Goal: Task Accomplishment & Management: Manage account settings

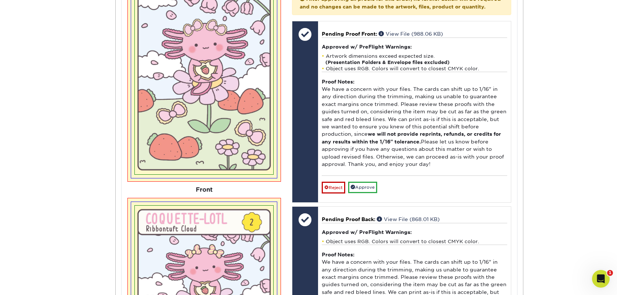
scroll to position [362, 0]
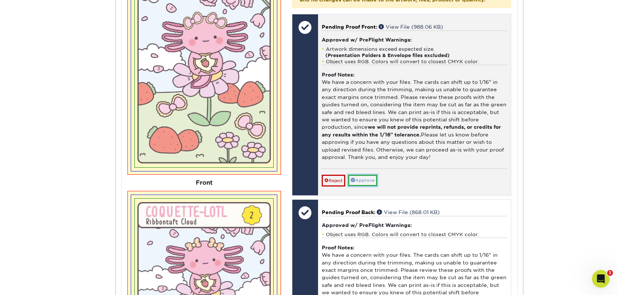
click at [358, 186] on link "Approve" at bounding box center [362, 179] width 29 height 11
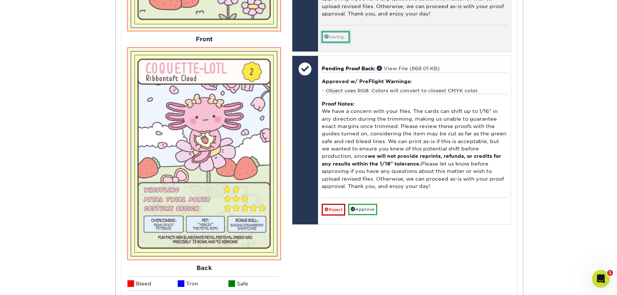
scroll to position [506, 0]
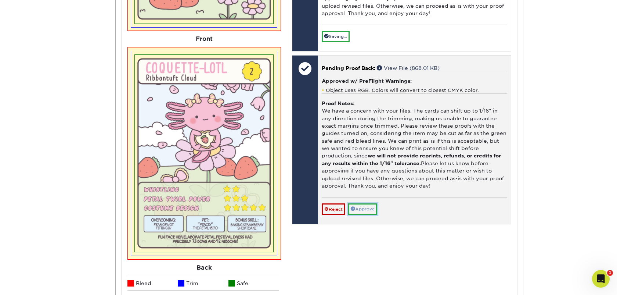
click at [363, 214] on link "Approve" at bounding box center [362, 208] width 29 height 11
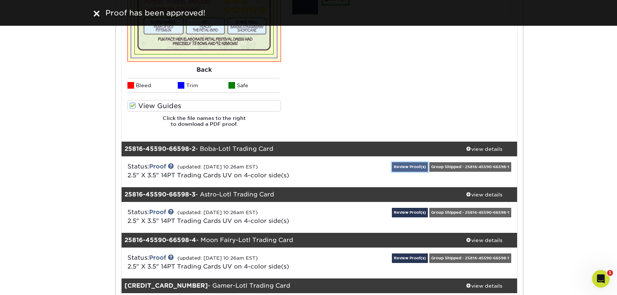
click at [409, 166] on link "Review Proof(s)" at bounding box center [410, 166] width 36 height 9
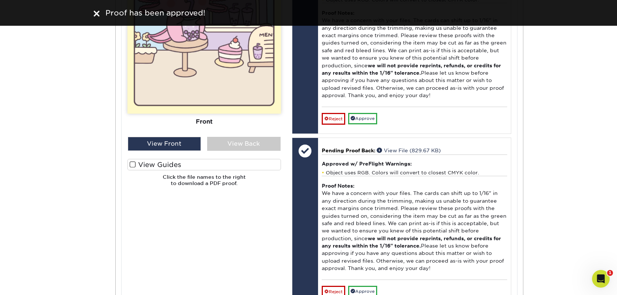
scroll to position [1146, 0]
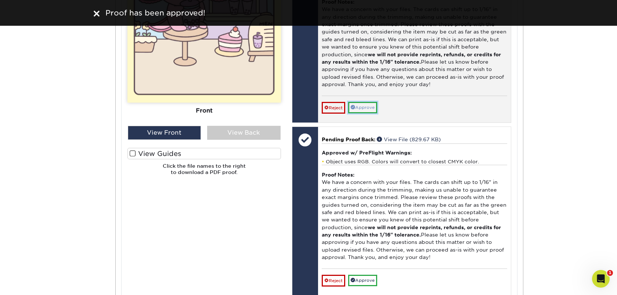
click at [368, 112] on link "Approve" at bounding box center [362, 107] width 29 height 11
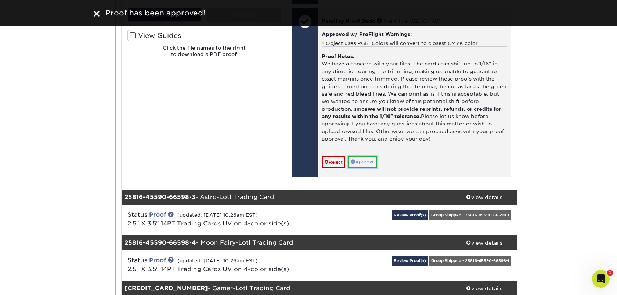
click at [359, 167] on link "Approve" at bounding box center [362, 161] width 29 height 11
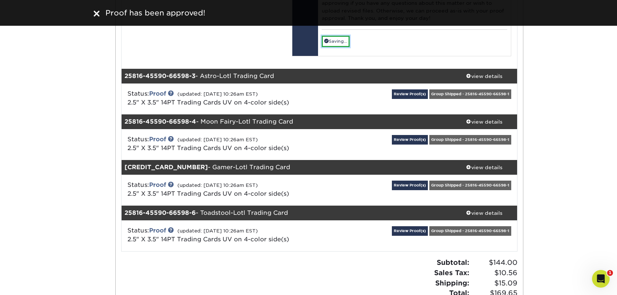
scroll to position [1395, 0]
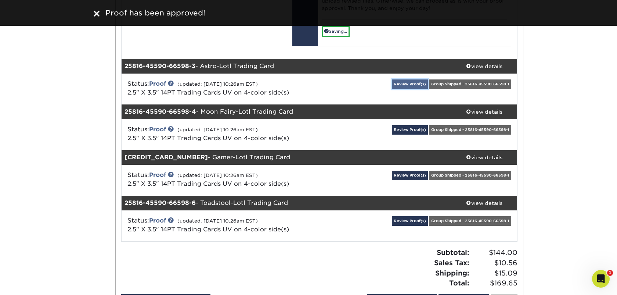
click at [402, 89] on link "Review Proof(s)" at bounding box center [410, 83] width 36 height 9
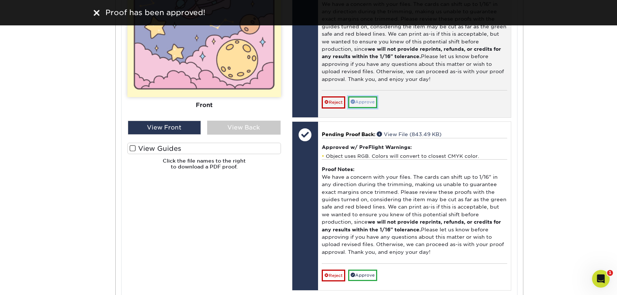
click at [366, 108] on link "Approve" at bounding box center [362, 101] width 29 height 11
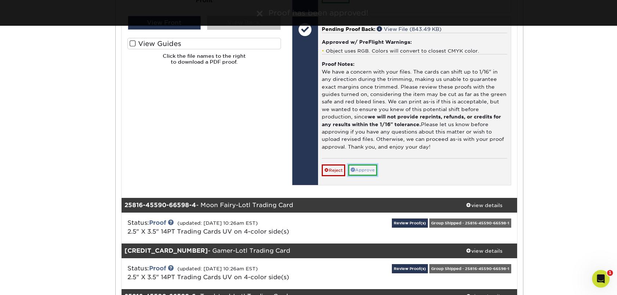
click at [364, 176] on link "Approve" at bounding box center [362, 169] width 29 height 11
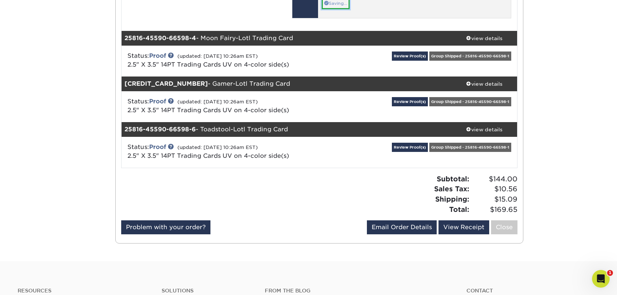
scroll to position [2009, 0]
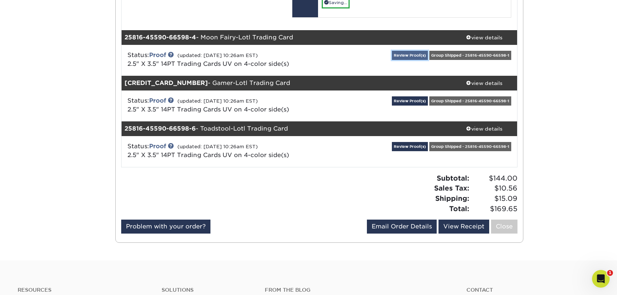
click at [402, 60] on link "Review Proof(s)" at bounding box center [410, 55] width 36 height 9
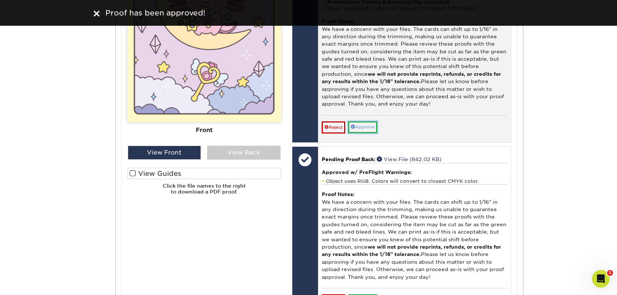
click at [365, 133] on link "Approve" at bounding box center [362, 126] width 29 height 11
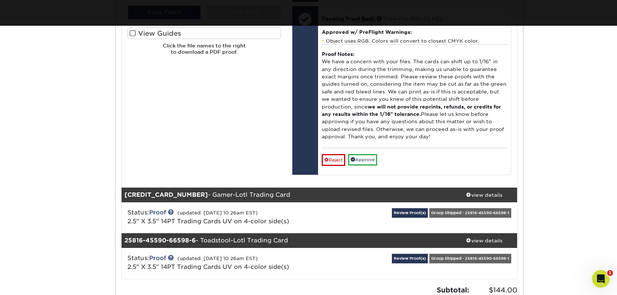
scroll to position [2473, 0]
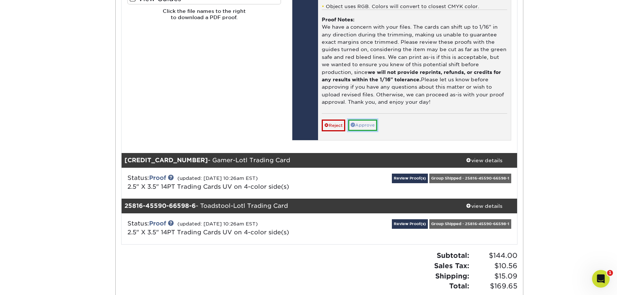
click at [362, 131] on link "Approve" at bounding box center [362, 124] width 29 height 11
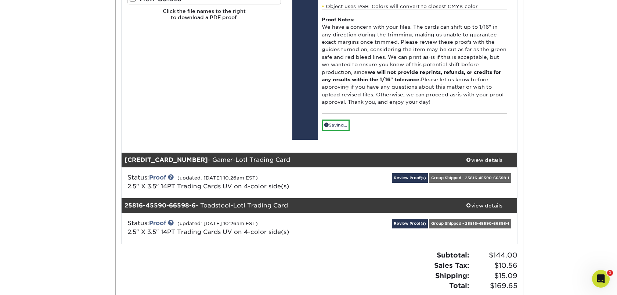
click at [408, 194] on div "Status: Proof (updated: [DATE] 10:26am EST) 2.5" X 3.5" 14PT Trading Cards UV o…" at bounding box center [319, 182] width 407 height 31
click at [408, 182] on link "Review Proof(s)" at bounding box center [410, 177] width 36 height 9
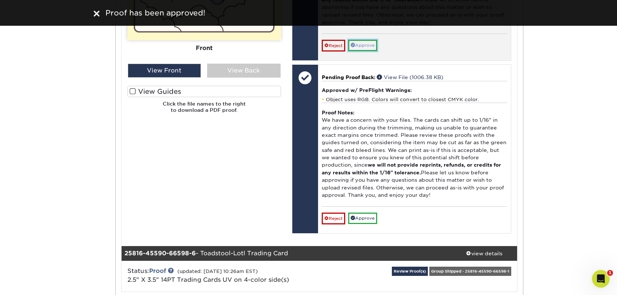
click at [367, 51] on link "Approve" at bounding box center [362, 45] width 29 height 11
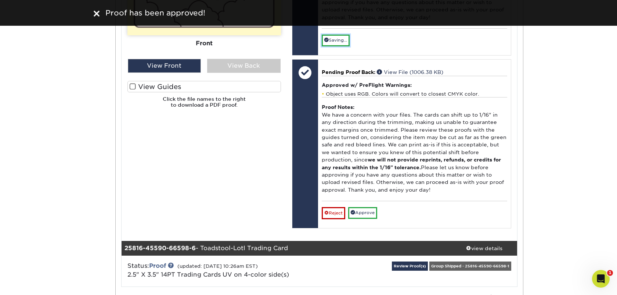
scroll to position [2969, 0]
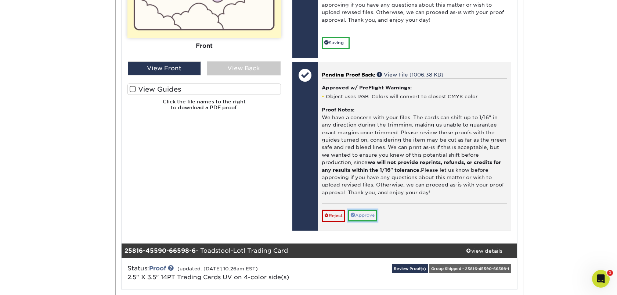
click at [368, 221] on link "Approve" at bounding box center [362, 214] width 29 height 11
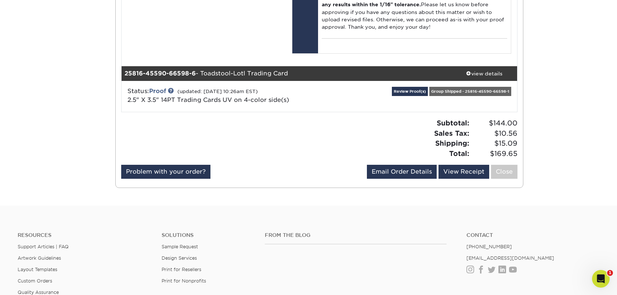
scroll to position [3136, 0]
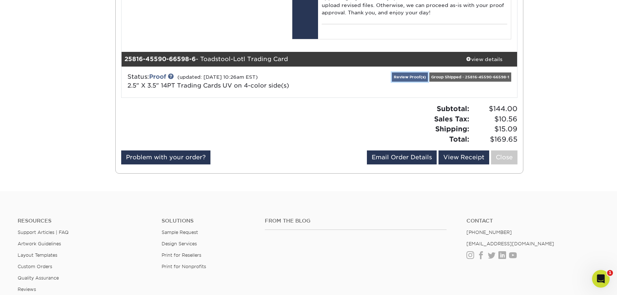
click at [413, 82] on link "Review Proof(s)" at bounding box center [410, 76] width 36 height 9
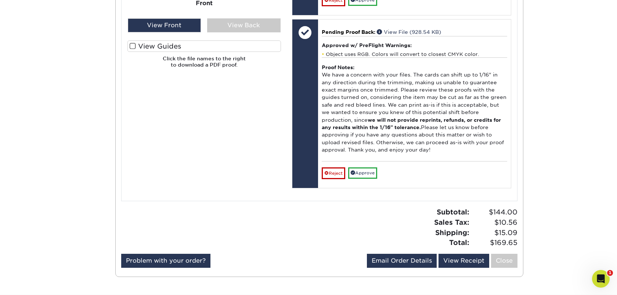
scroll to position [3607, 0]
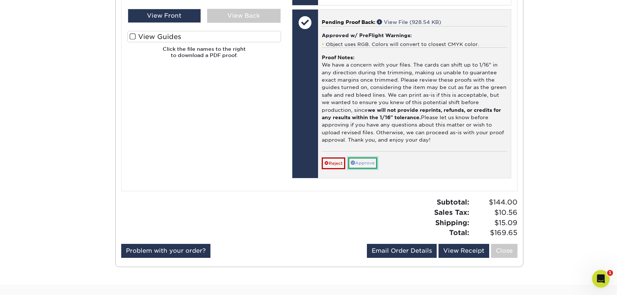
click at [361, 169] on link "Approve" at bounding box center [362, 162] width 29 height 11
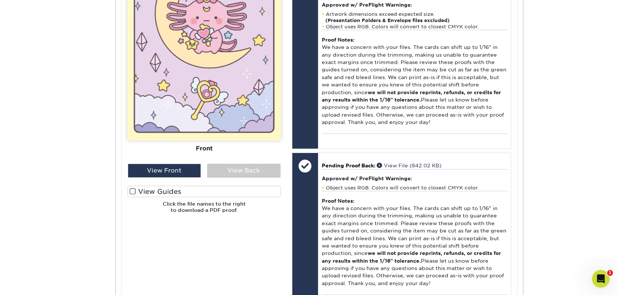
scroll to position [2279, 0]
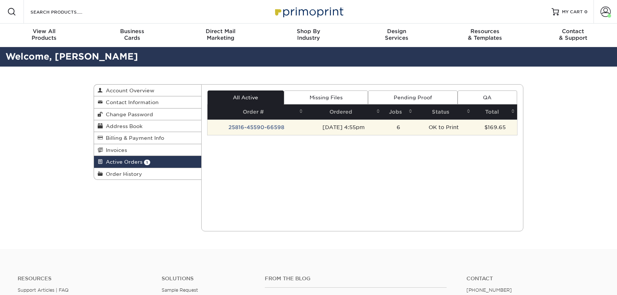
click at [270, 126] on td "25816-45590-66598" at bounding box center [256, 126] width 98 height 15
